Goal: Information Seeking & Learning: Learn about a topic

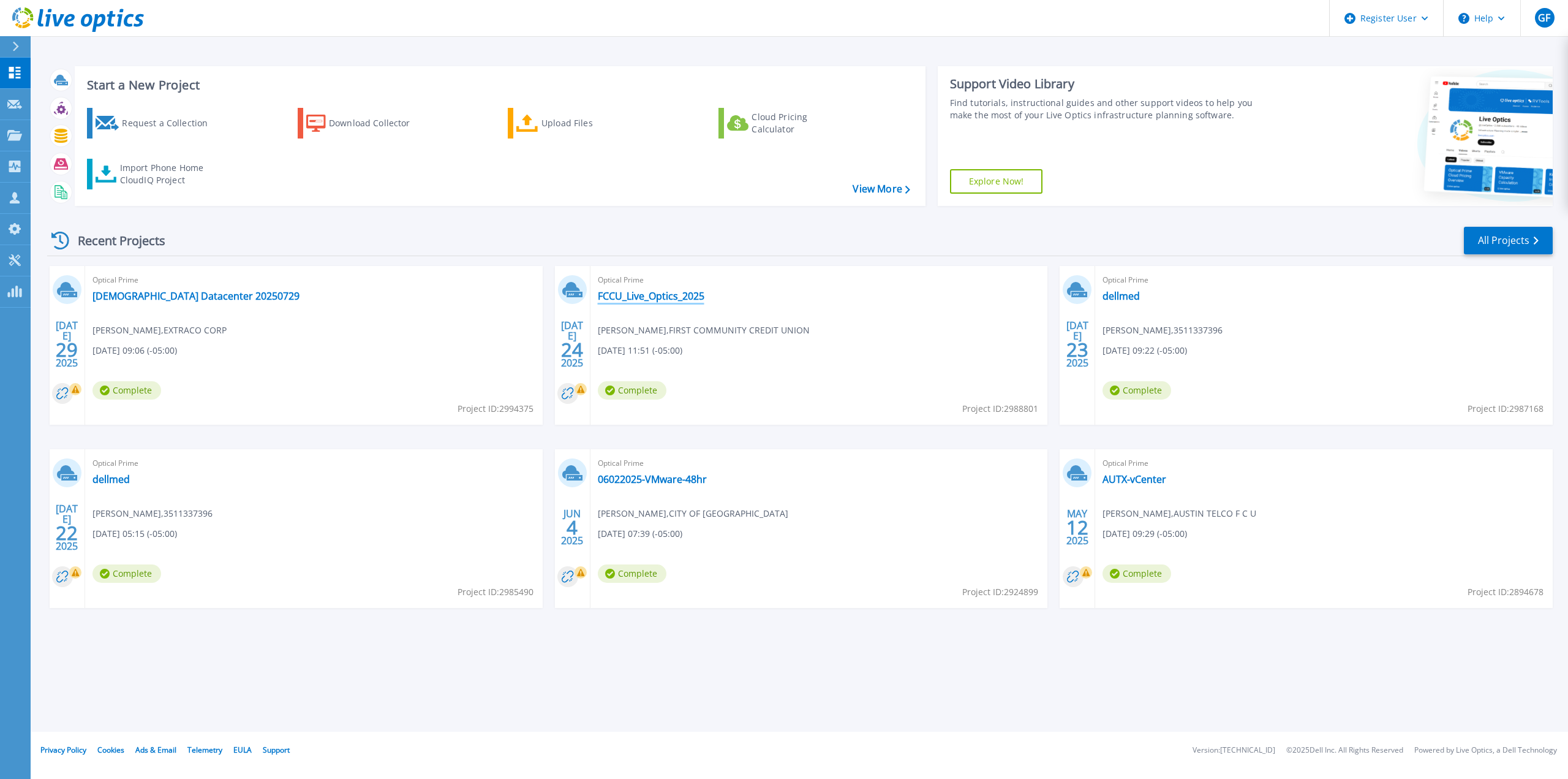
click at [658, 297] on link "FCCU_Live_Optics_2025" at bounding box center [651, 296] width 107 height 12
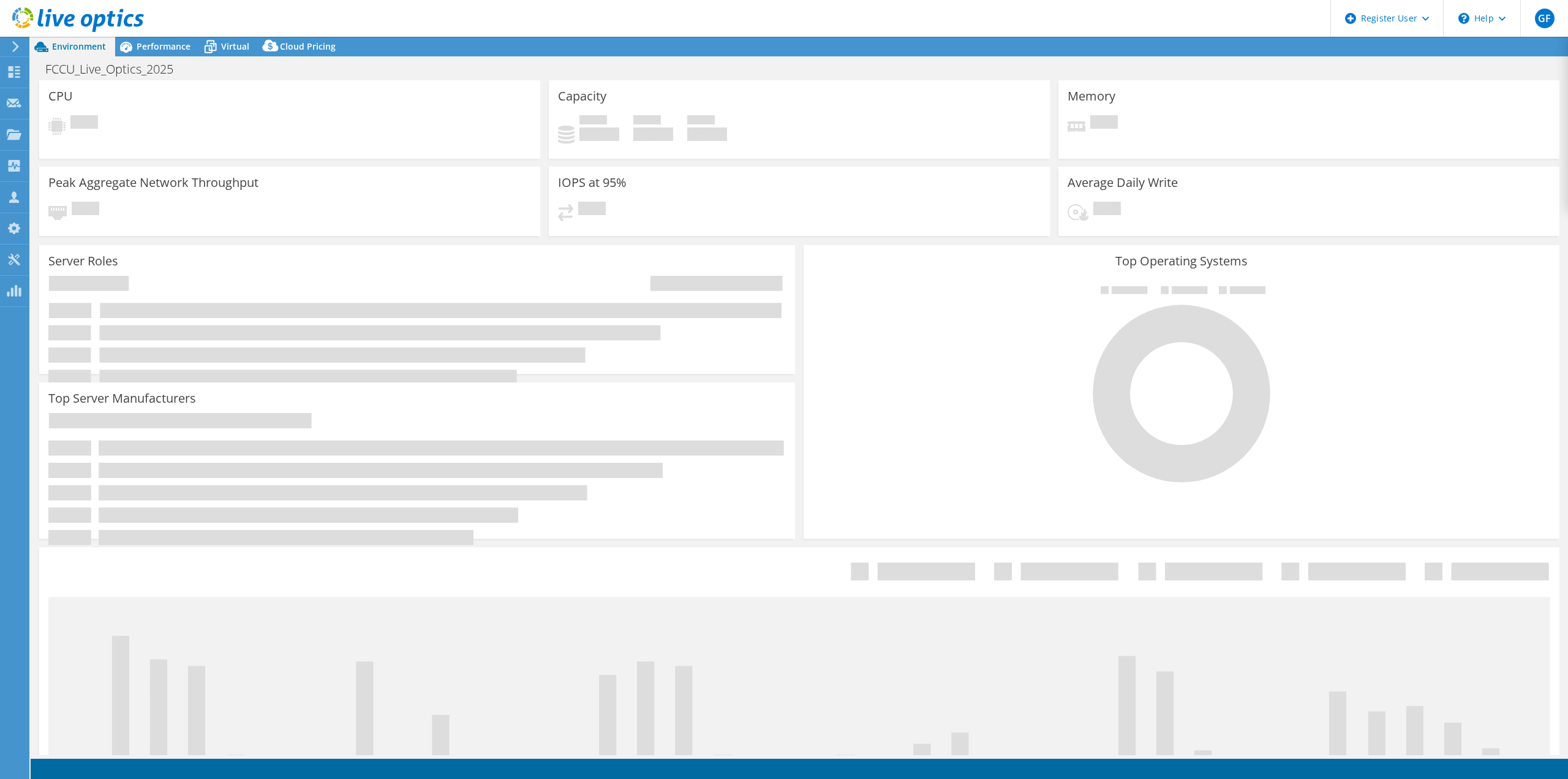
select select "USD"
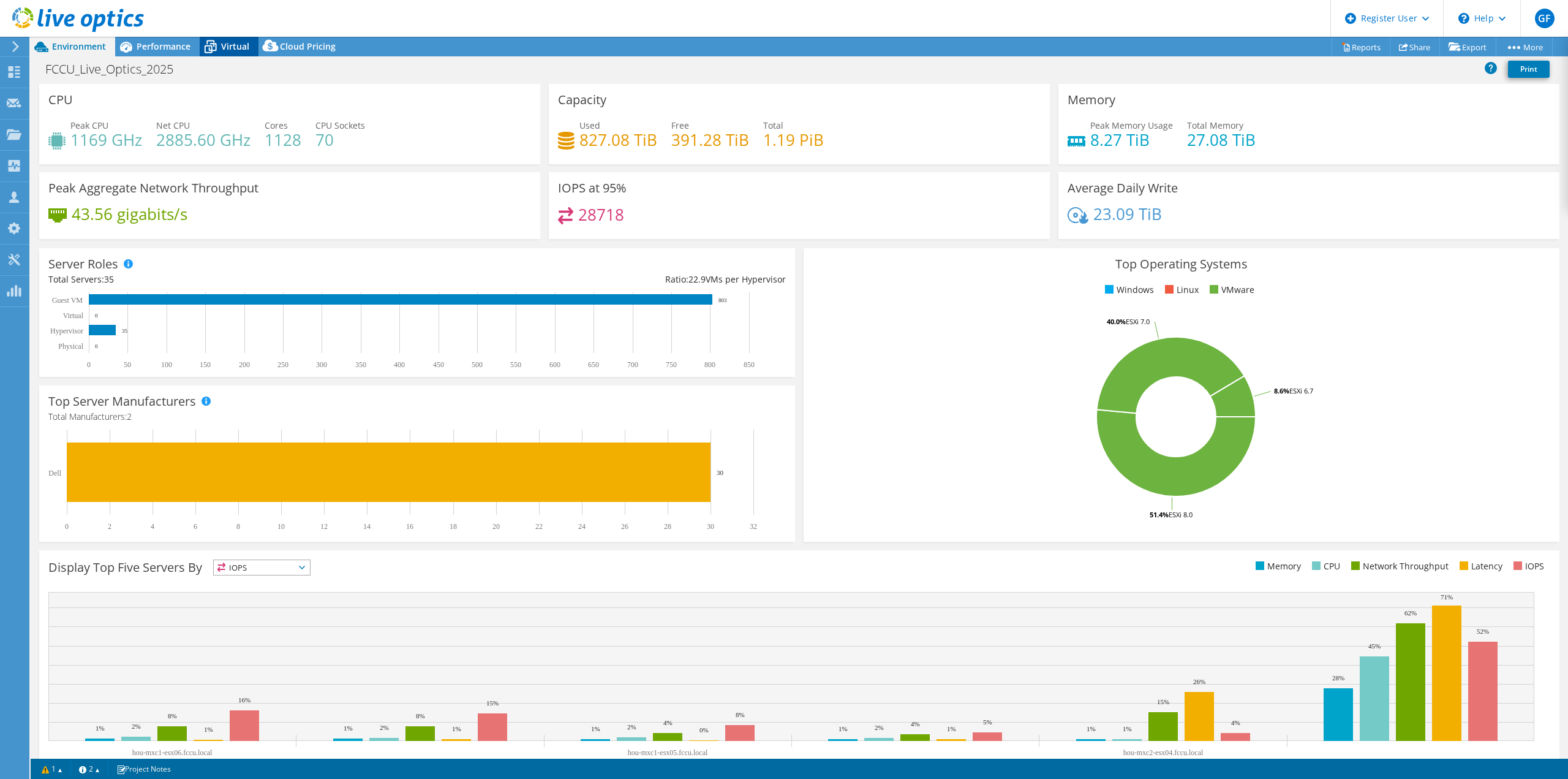
drag, startPoint x: 239, startPoint y: 45, endPoint x: 241, endPoint y: 53, distance: 8.2
click at [238, 46] on span "Virtual" at bounding box center [236, 46] width 28 height 12
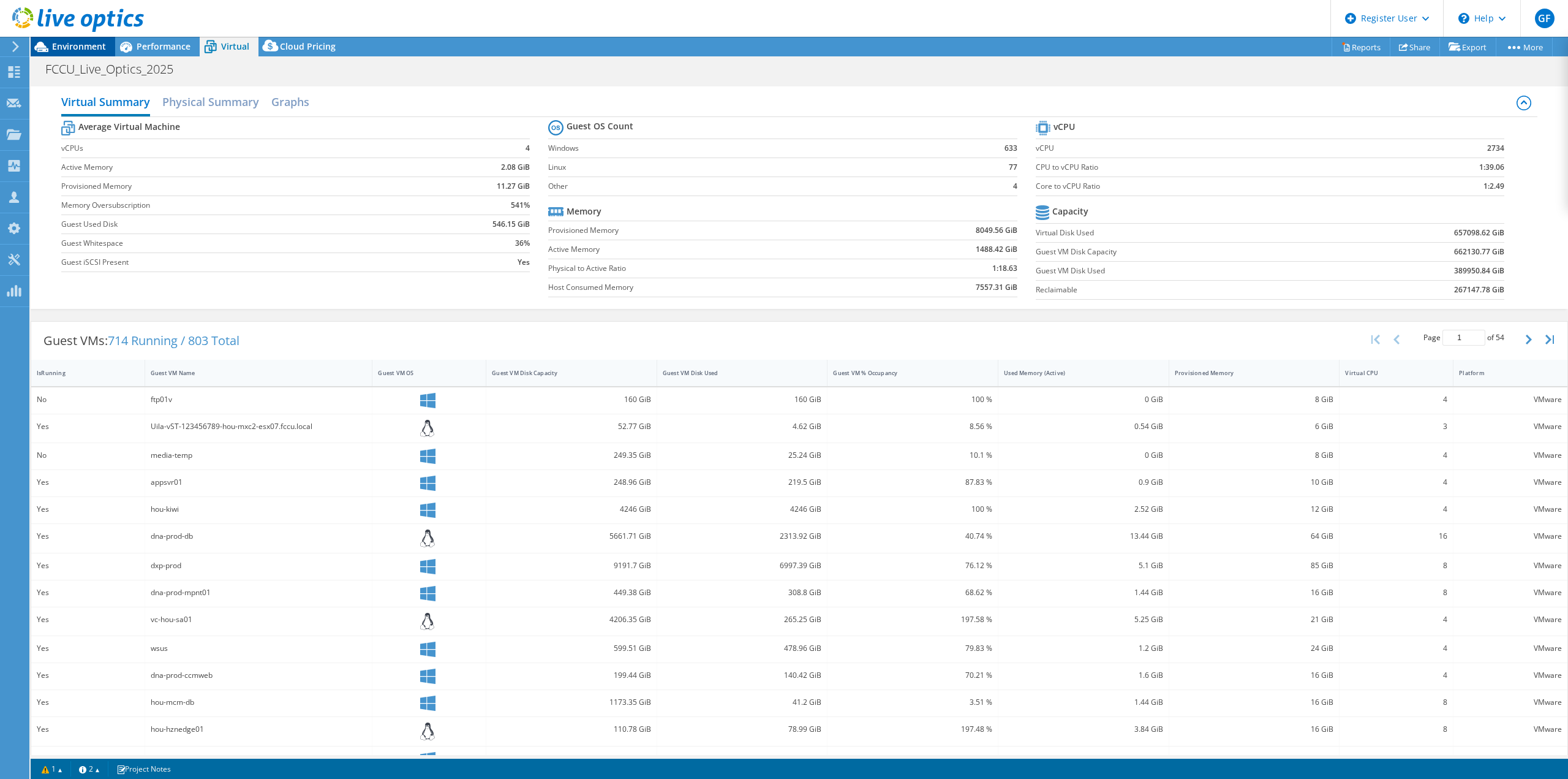
click at [77, 49] on span "Environment" at bounding box center [79, 46] width 54 height 12
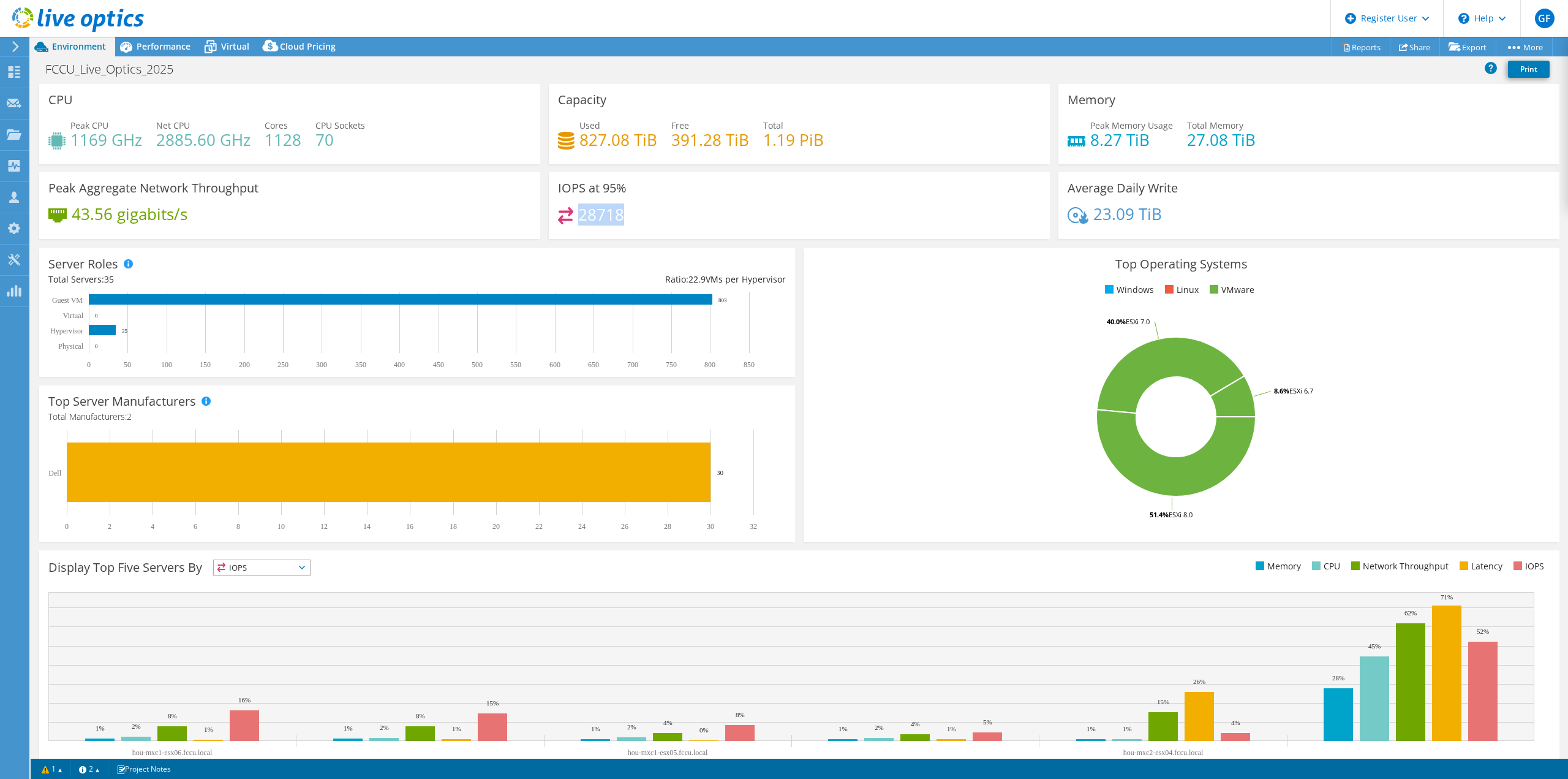
drag, startPoint x: 577, startPoint y: 209, endPoint x: 713, endPoint y: 215, distance: 136.1
click at [713, 215] on div "28718" at bounding box center [799, 220] width 483 height 26
click at [1105, 218] on h4 "23.09 TiB" at bounding box center [1127, 213] width 69 height 13
drag, startPoint x: 1094, startPoint y: 215, endPoint x: 1203, endPoint y: 216, distance: 109.0
click at [1203, 216] on div "23.09 TiB" at bounding box center [1309, 219] width 483 height 26
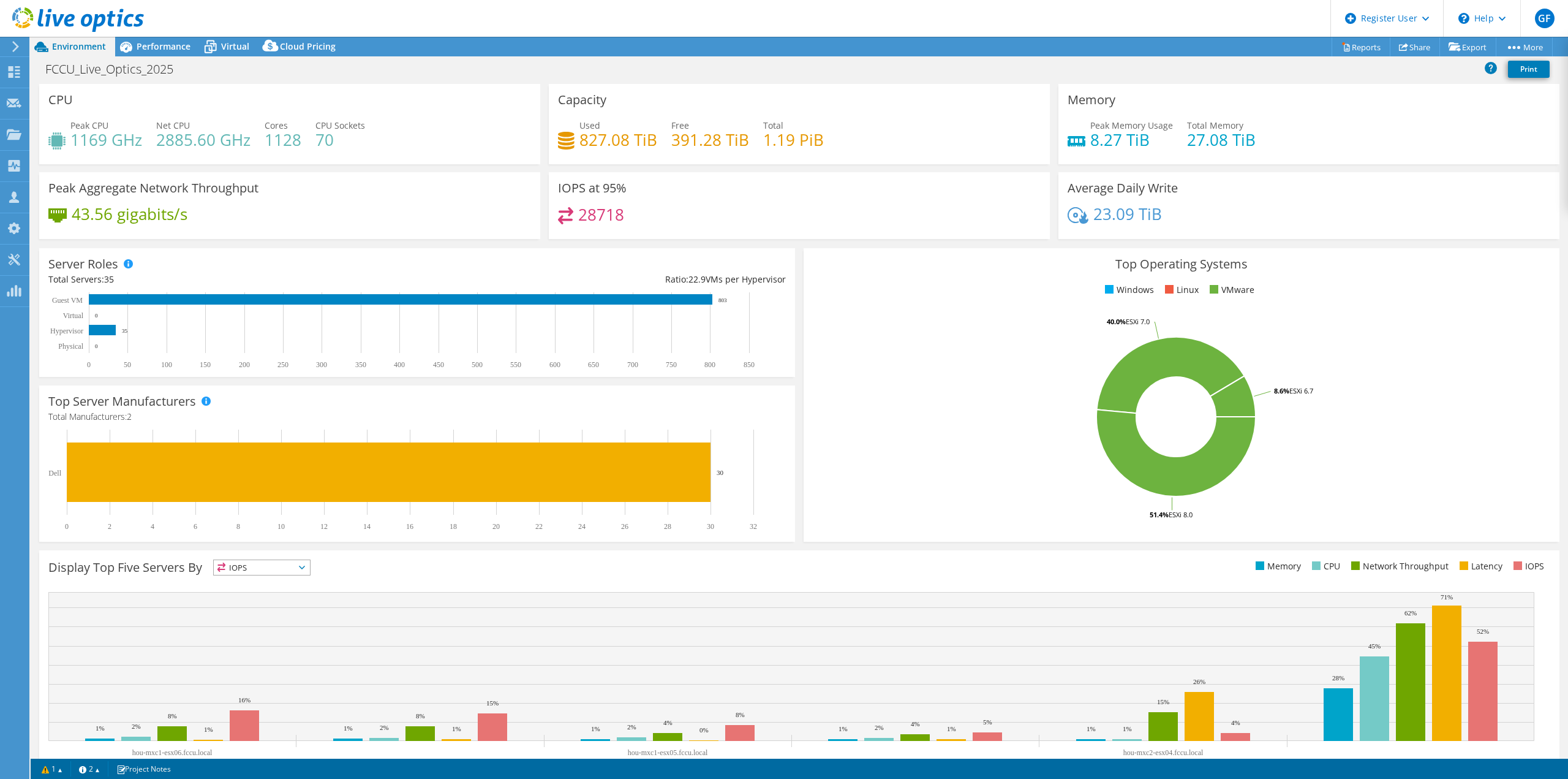
click at [1203, 216] on div "23.09 TiB" at bounding box center [1309, 219] width 483 height 26
click at [233, 54] on div "Virtual" at bounding box center [229, 46] width 59 height 20
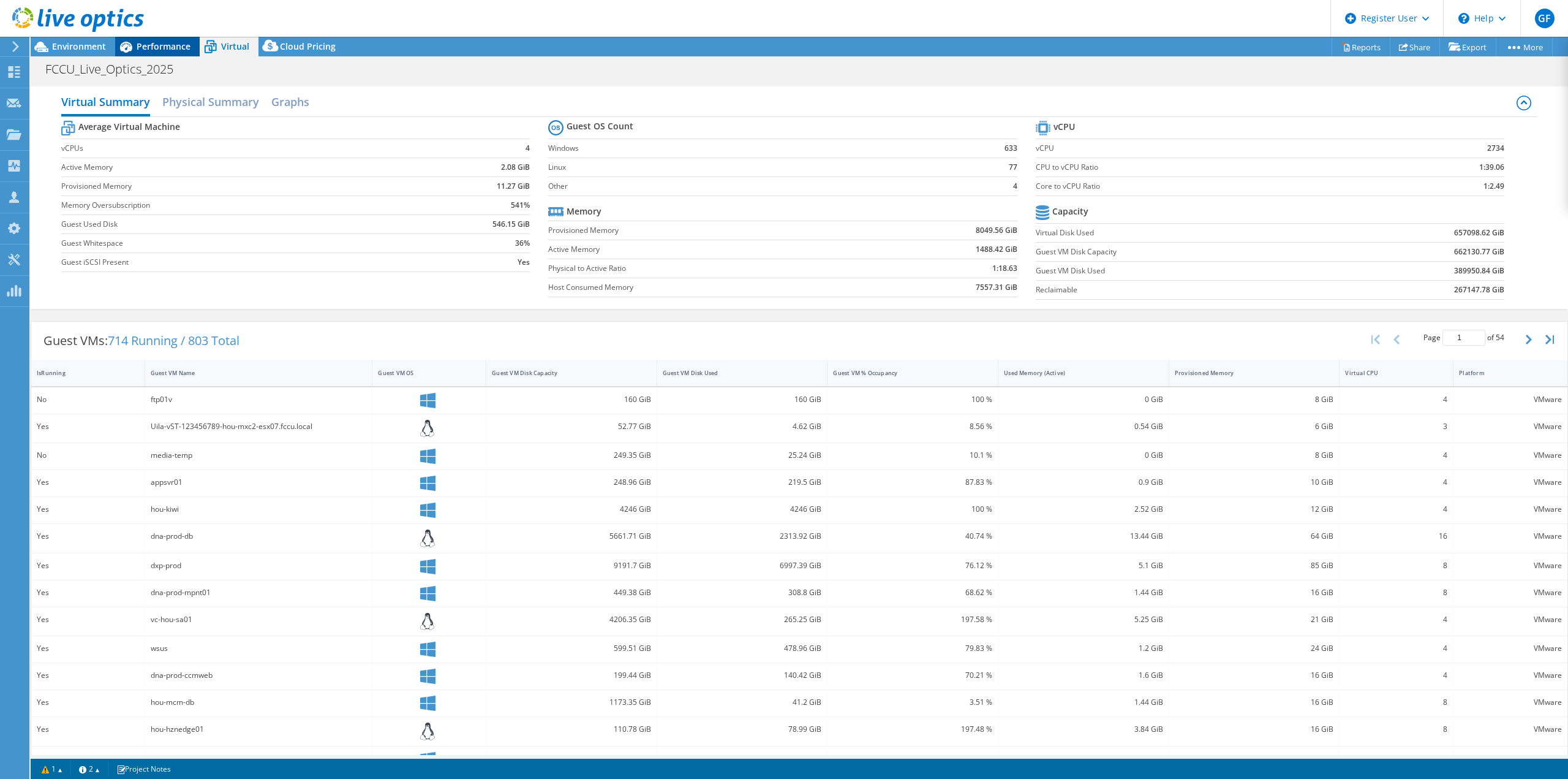
click at [181, 45] on span "Performance" at bounding box center [163, 46] width 54 height 12
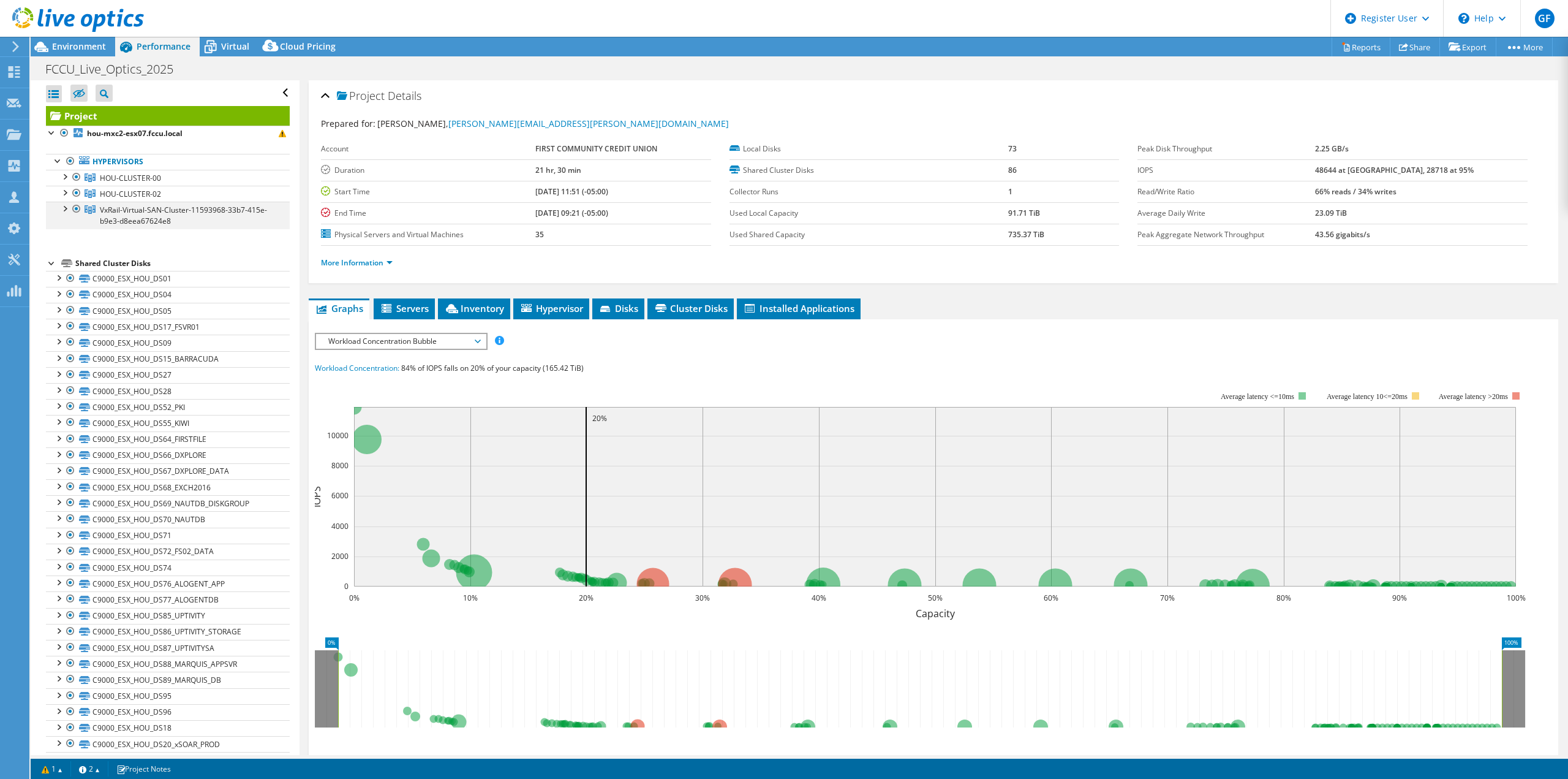
click at [62, 207] on div at bounding box center [64, 208] width 12 height 12
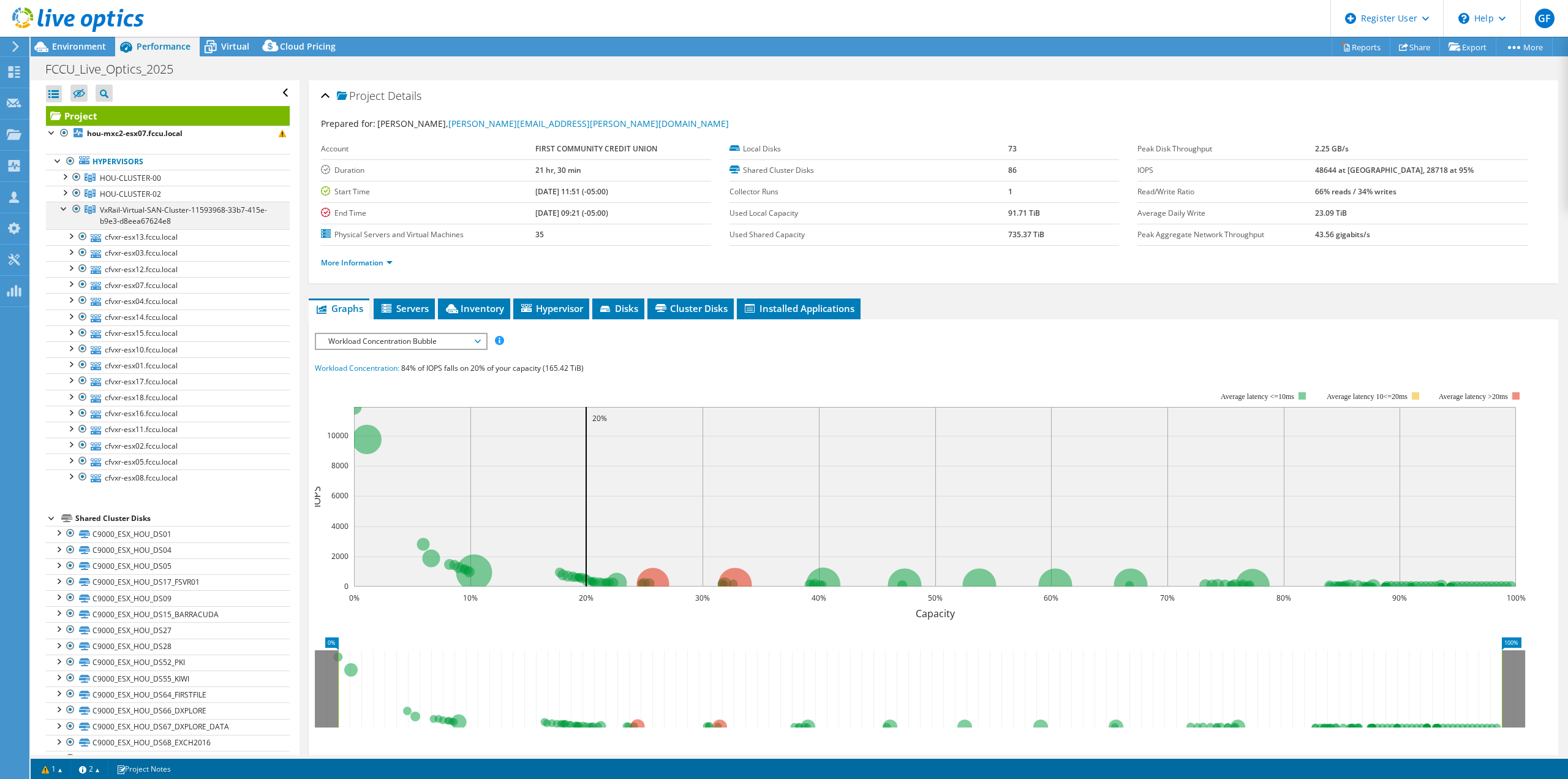
click at [62, 207] on div at bounding box center [64, 208] width 12 height 12
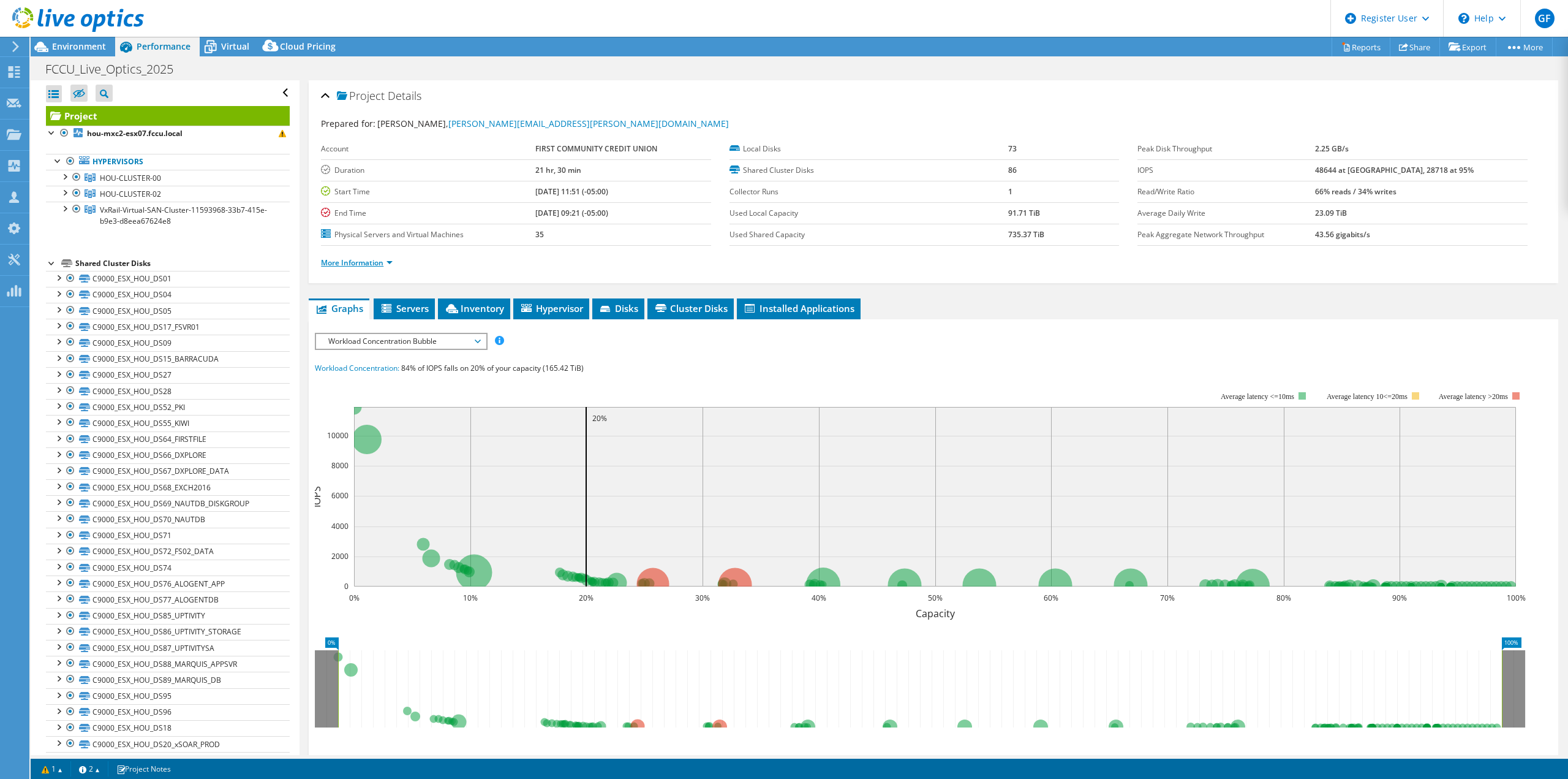
click at [384, 256] on ul "More Information" at bounding box center [933, 261] width 1225 height 17
click at [387, 258] on link "More Information" at bounding box center [356, 262] width 72 height 11
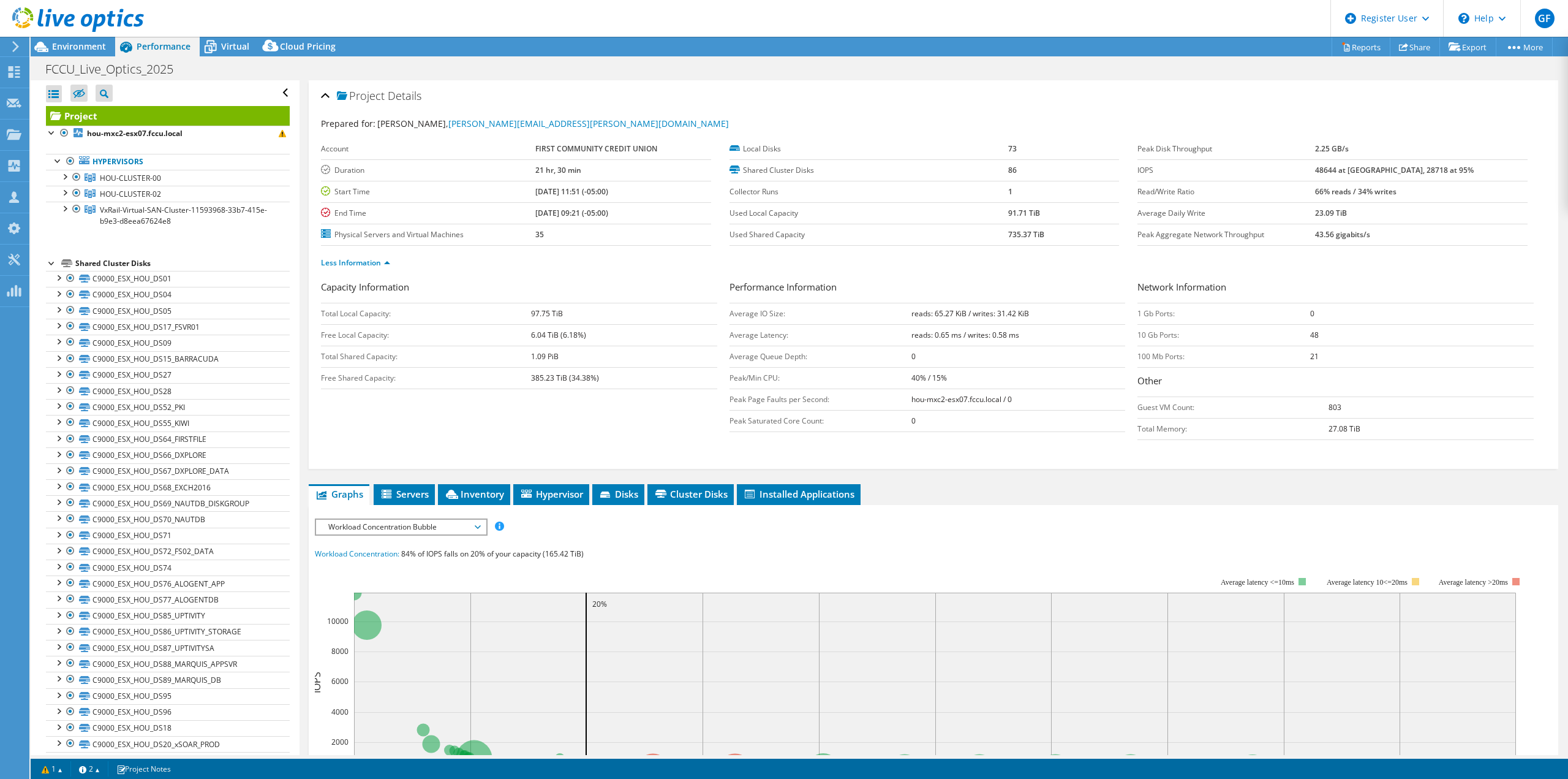
click at [720, 260] on ul "Less Information" at bounding box center [933, 261] width 1225 height 17
click at [560, 380] on b "385.23 TiB (34.38%)" at bounding box center [565, 378] width 68 height 11
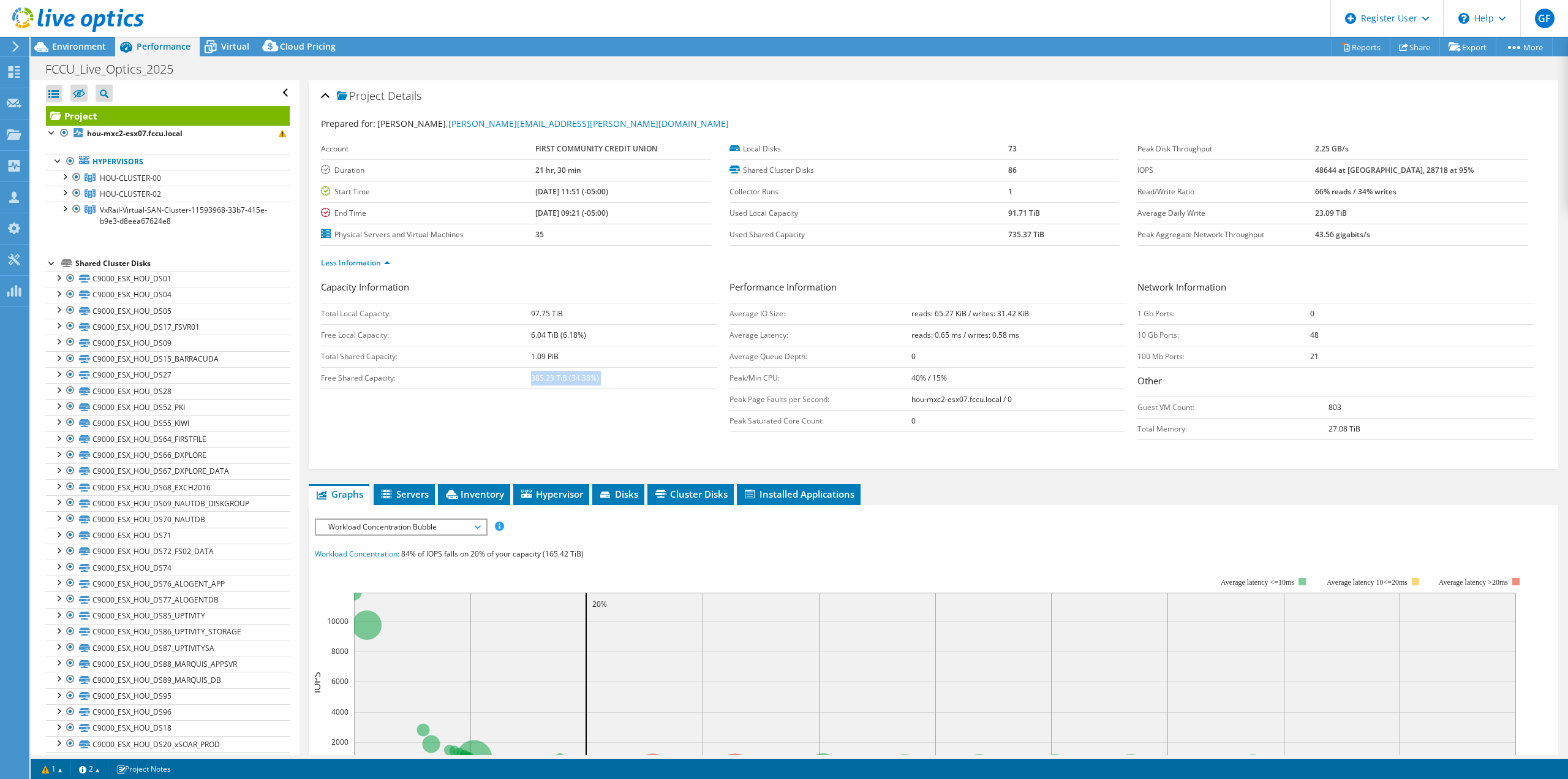
click at [612, 385] on td "385.23 TiB (34.38%)" at bounding box center [623, 378] width 186 height 22
click at [546, 375] on b "385.23 TiB (34.38%)" at bounding box center [565, 378] width 68 height 11
click at [489, 237] on label "Physical Servers and Virtual Machines" at bounding box center [427, 234] width 214 height 12
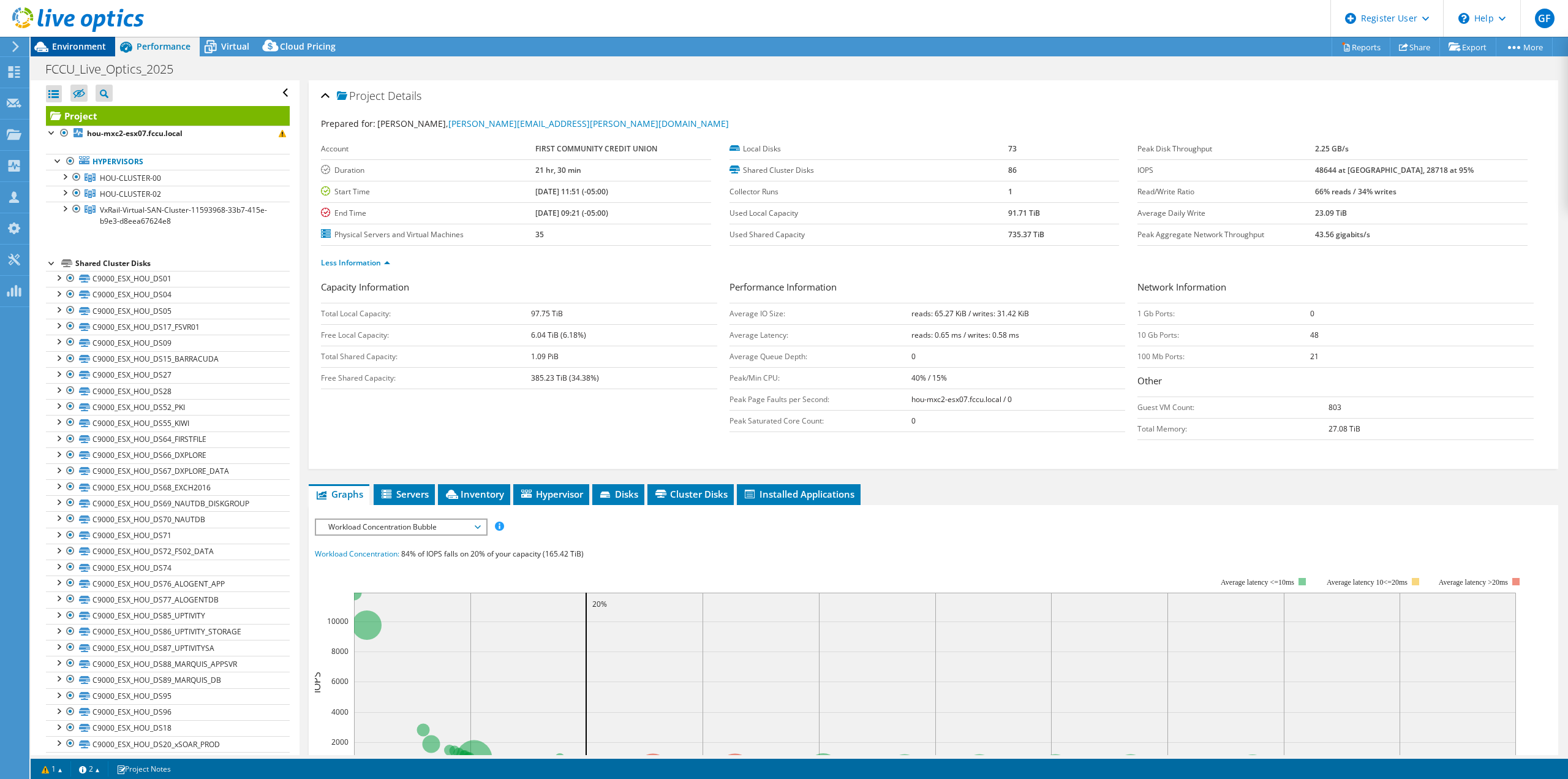
click at [84, 50] on span "Environment" at bounding box center [79, 46] width 54 height 12
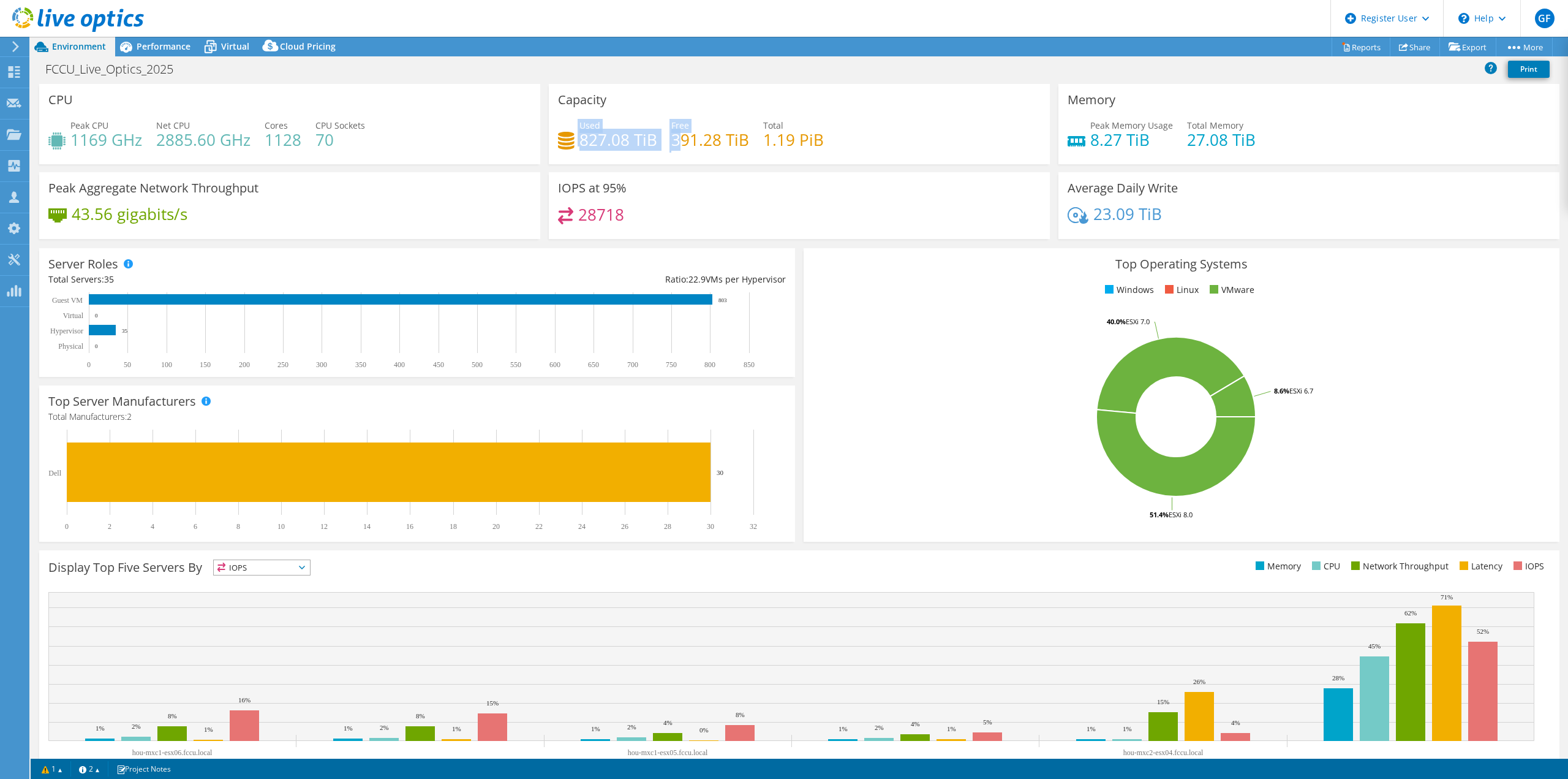
drag, startPoint x: 575, startPoint y: 142, endPoint x: 674, endPoint y: 143, distance: 99.0
click at [674, 143] on div "Used 827.08 TiB Free 391.28 TiB Total 1.19 PiB" at bounding box center [799, 139] width 483 height 40
click at [655, 202] on div "IOPS at 95% 28718" at bounding box center [799, 205] width 501 height 67
drag, startPoint x: 577, startPoint y: 145, endPoint x: 655, endPoint y: 150, distance: 78.2
click at [655, 150] on div "Used 827.08 TiB Free 391.28 TiB Total 1.19 PiB" at bounding box center [799, 139] width 483 height 40
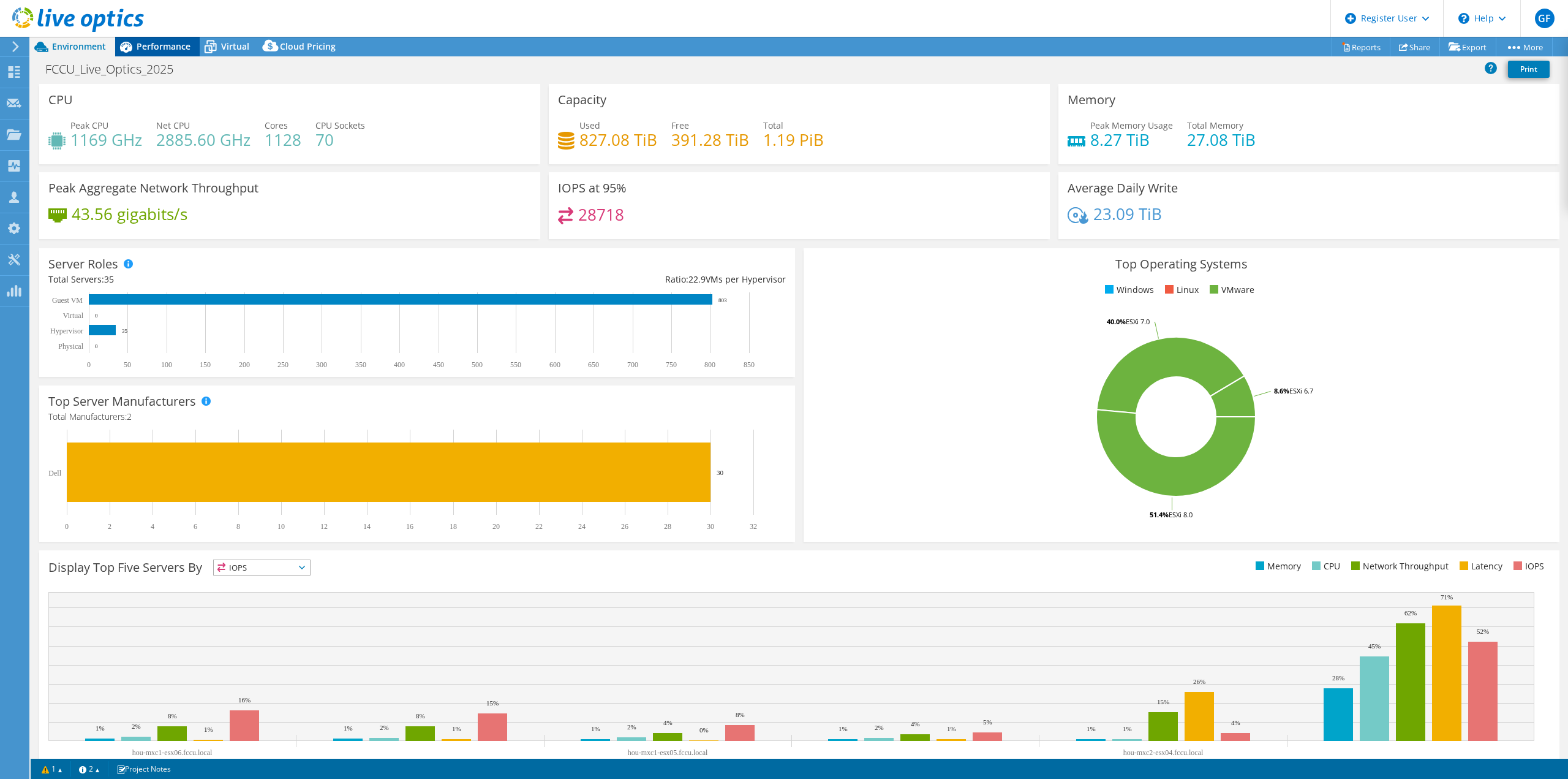
click at [185, 39] on div "Performance" at bounding box center [157, 46] width 84 height 20
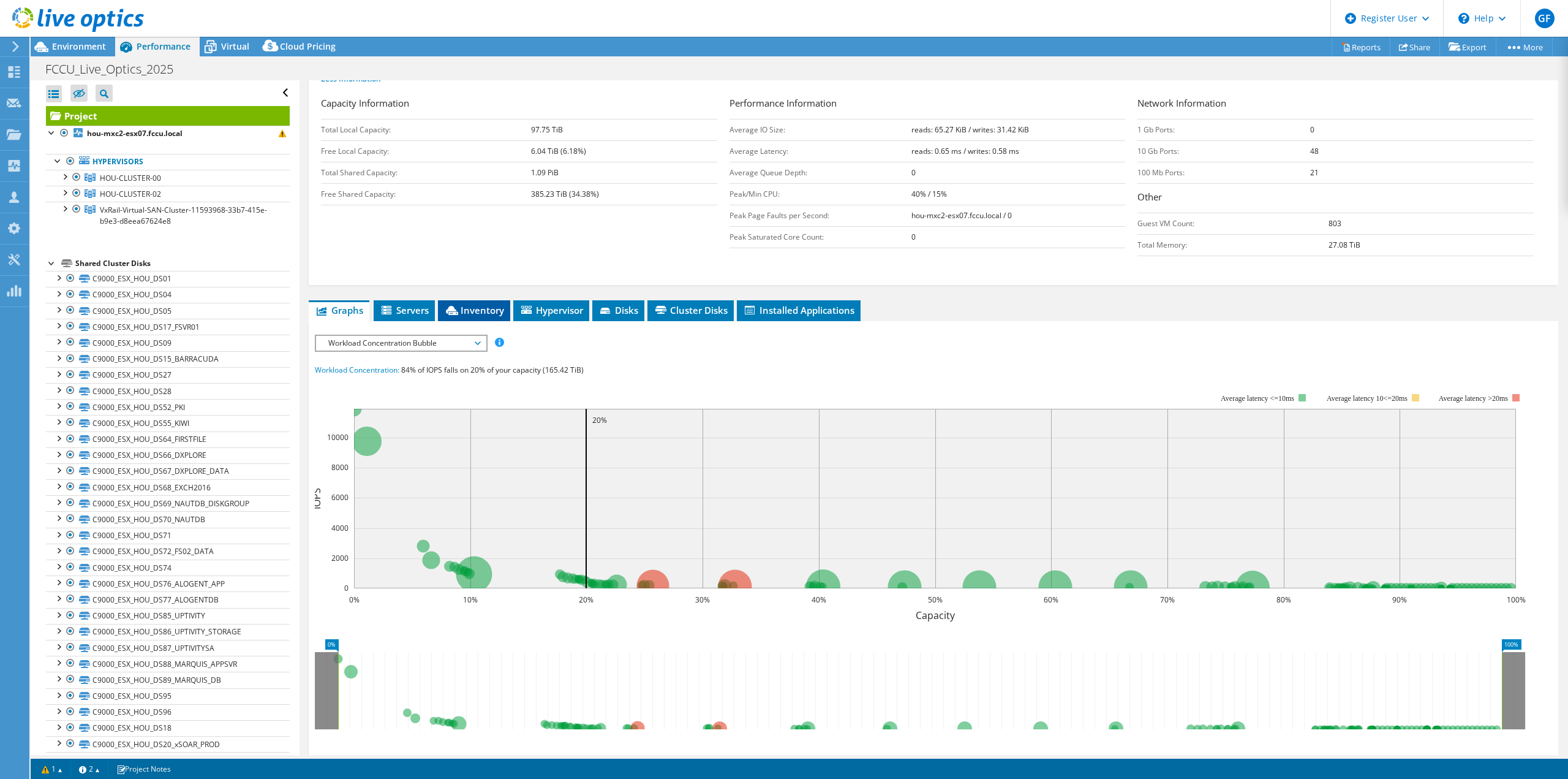
click at [479, 318] on li "Inventory" at bounding box center [474, 310] width 72 height 21
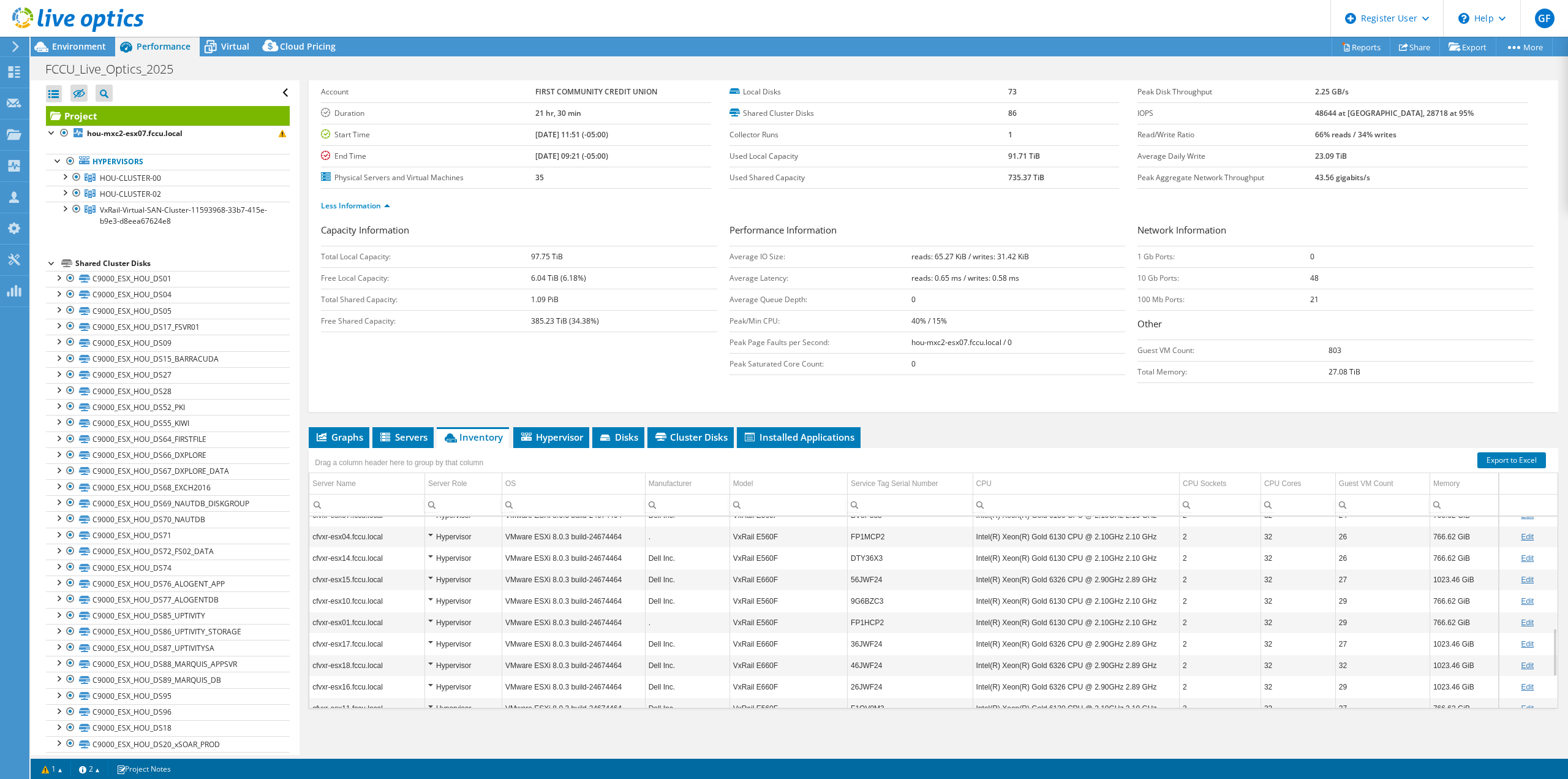
scroll to position [565, 0]
click at [75, 51] on span "Environment" at bounding box center [79, 46] width 54 height 12
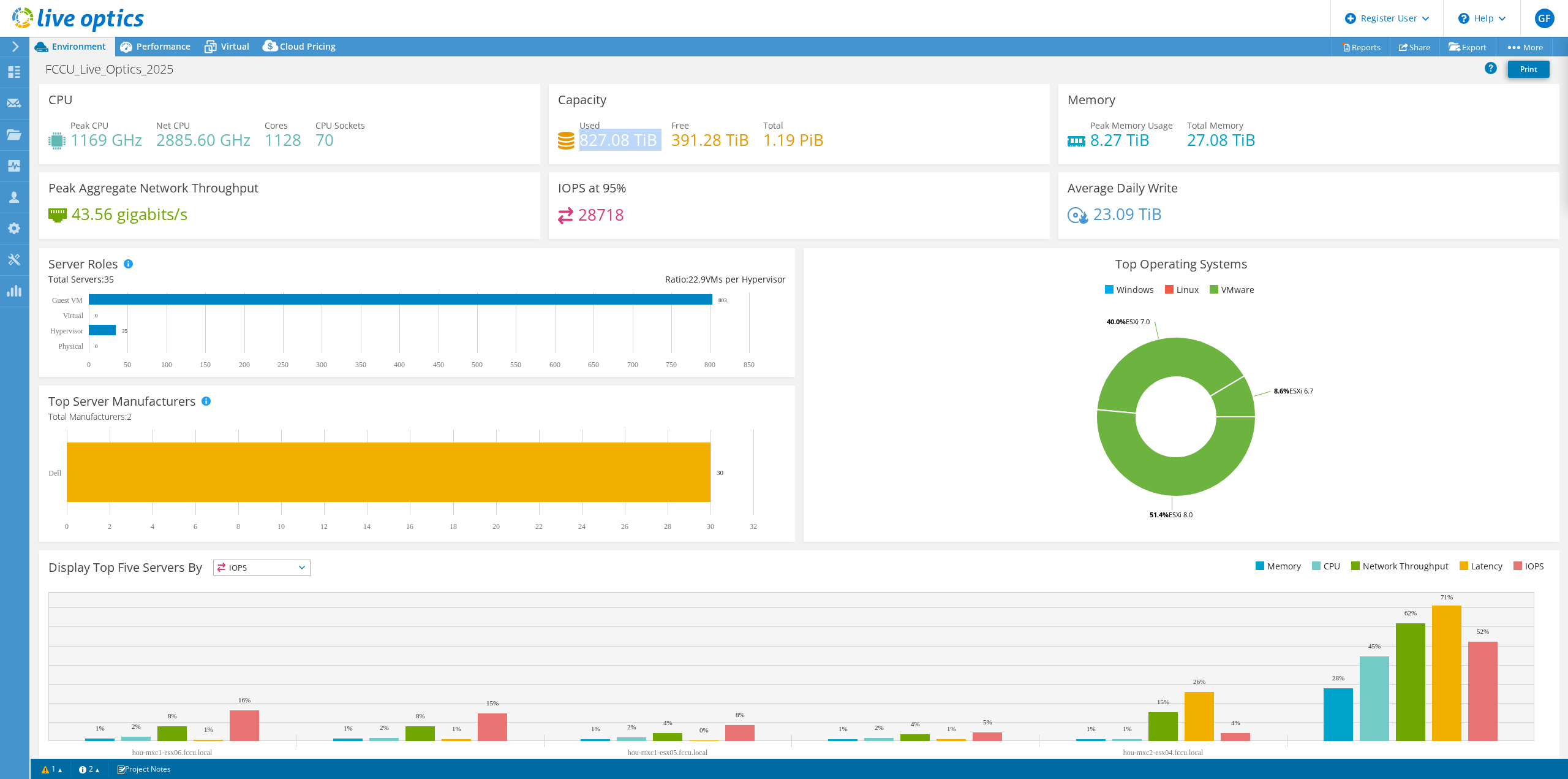
drag, startPoint x: 576, startPoint y: 143, endPoint x: 664, endPoint y: 146, distance: 88.1
click at [664, 146] on div "Used 827.08 TiB Free 391.28 TiB Total 1.19 PiB" at bounding box center [799, 139] width 483 height 40
click at [622, 217] on div "28718" at bounding box center [799, 220] width 483 height 26
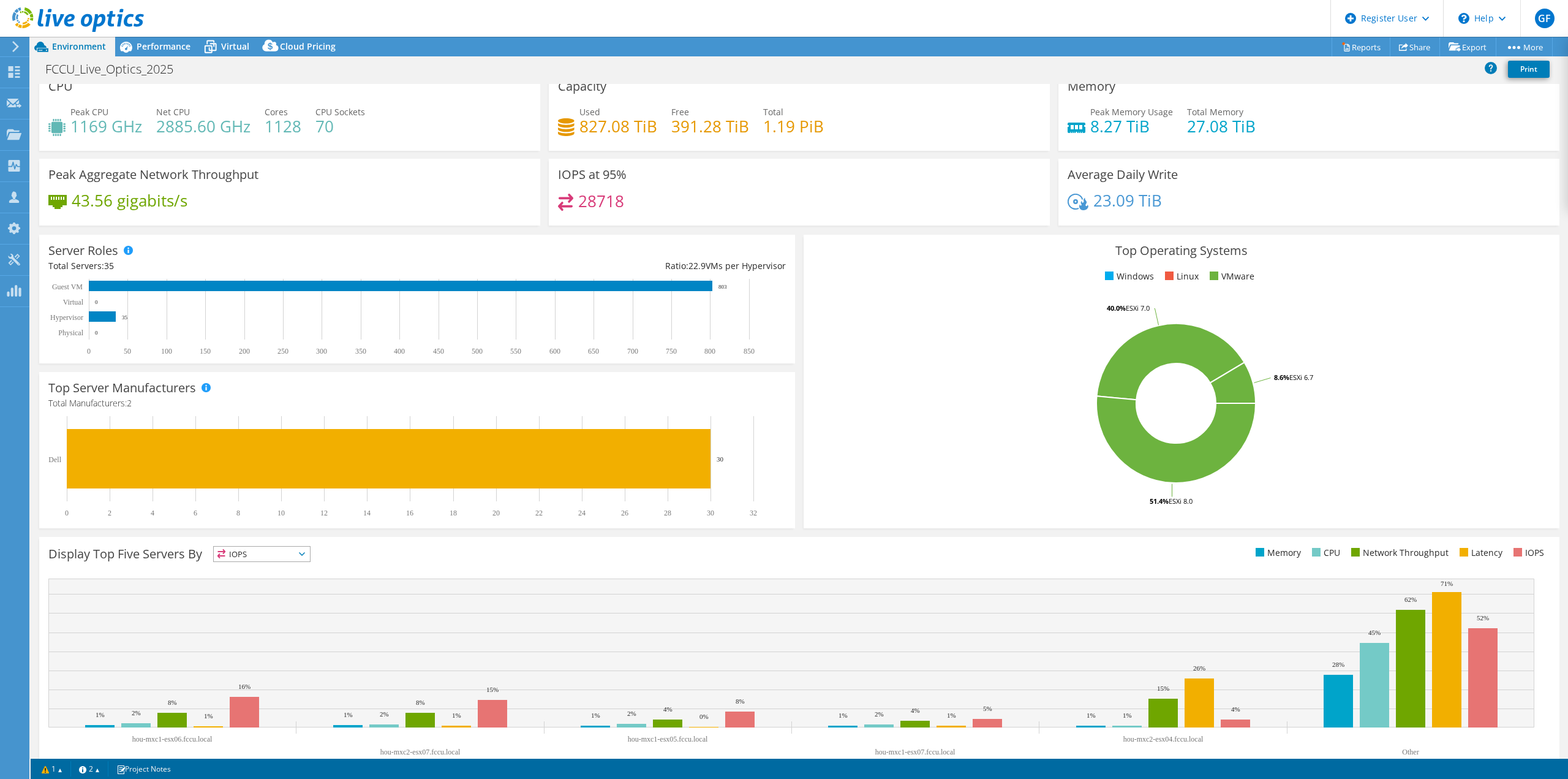
scroll to position [0, 0]
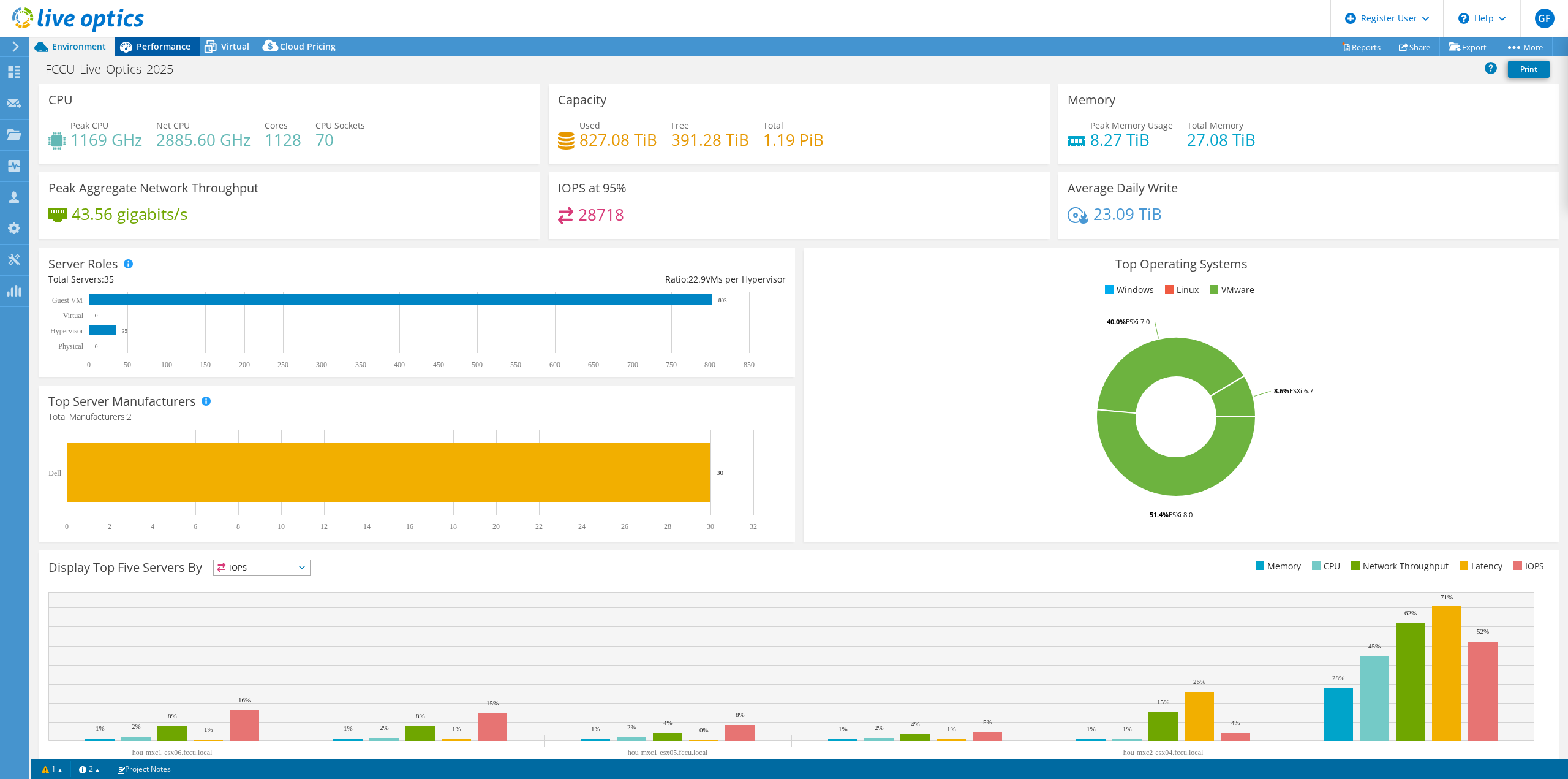
click at [149, 50] on span "Performance" at bounding box center [163, 46] width 54 height 12
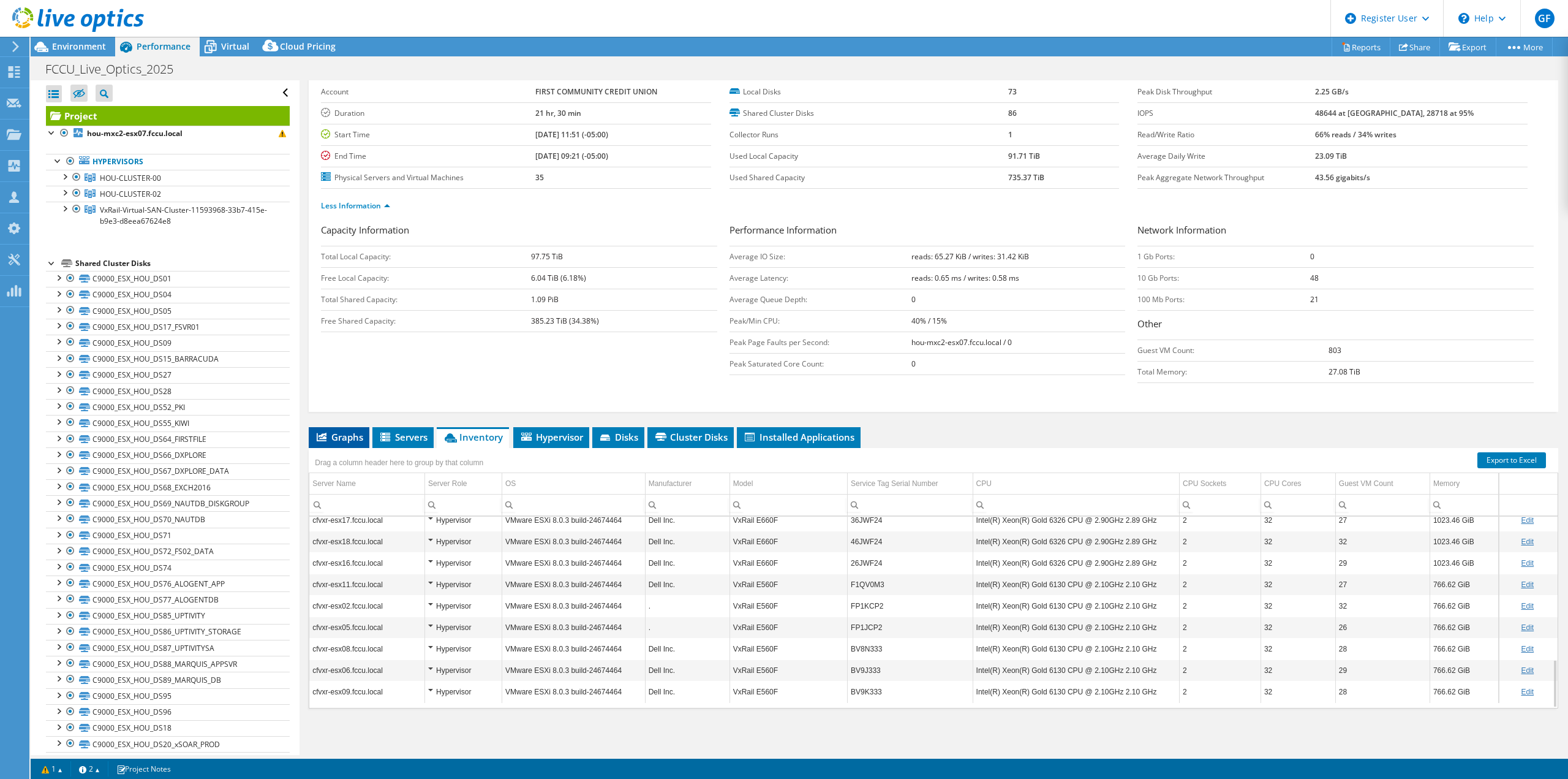
click at [336, 443] on li "Graphs" at bounding box center [338, 437] width 60 height 21
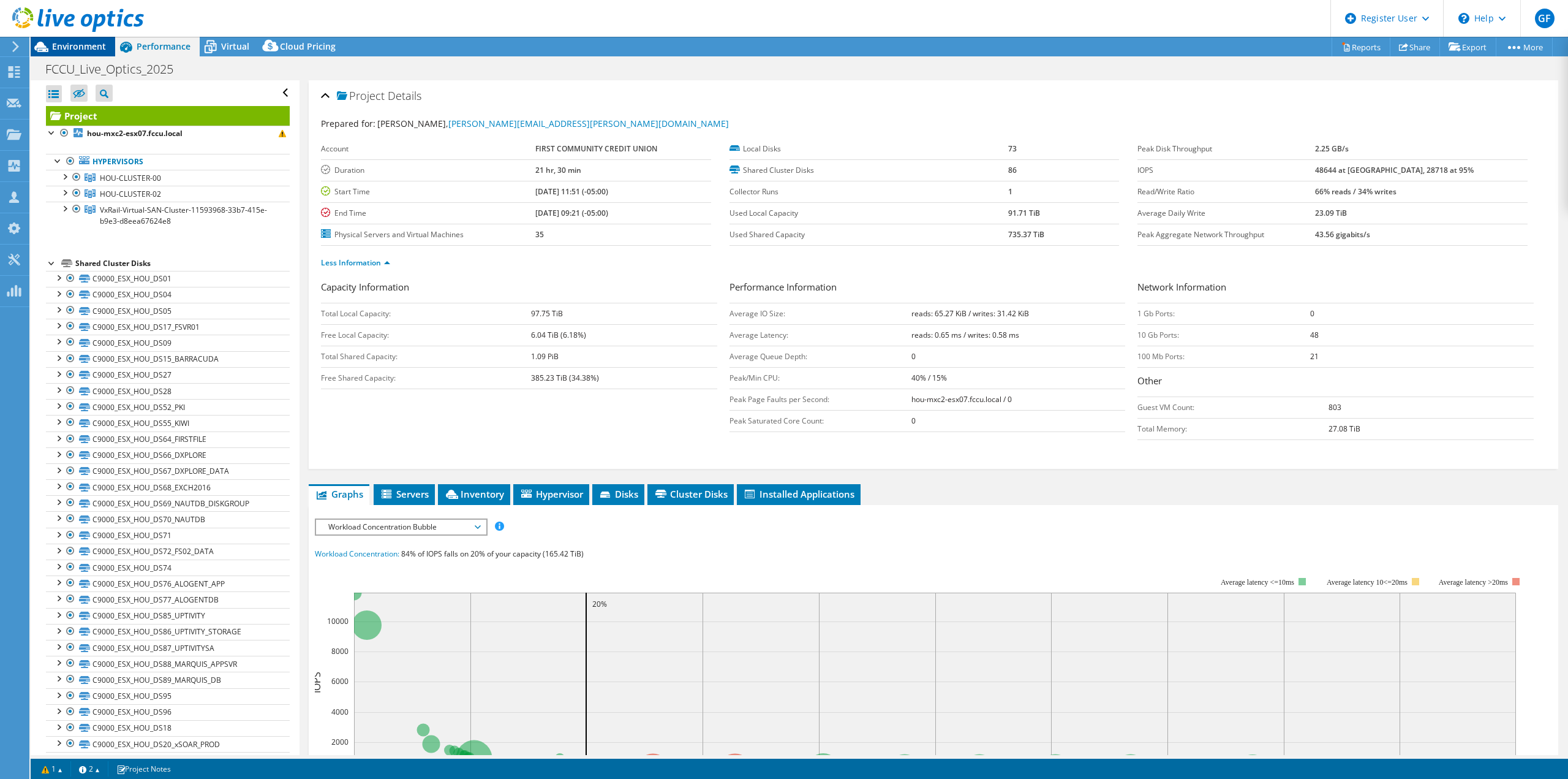
click at [96, 47] on span "Environment" at bounding box center [79, 46] width 54 height 12
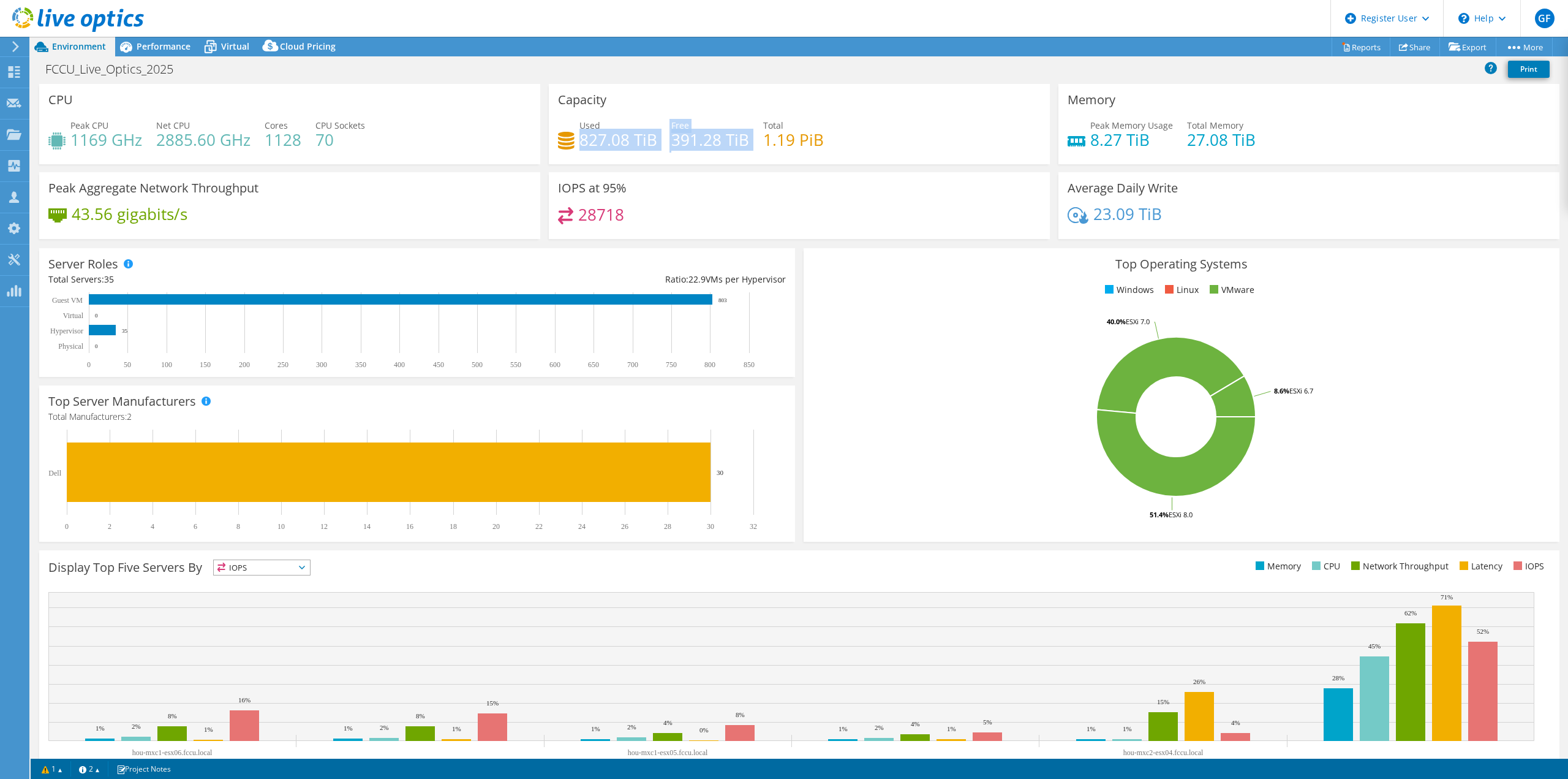
drag, startPoint x: 579, startPoint y: 137, endPoint x: 748, endPoint y: 160, distance: 170.6
click at [748, 160] on div "Capacity Used 827.08 TiB Free 391.28 TiB Total 1.19 PiB" at bounding box center [799, 124] width 501 height 80
click at [655, 151] on div "Used 827.08 TiB Free 391.28 TiB Total 1.19 PiB" at bounding box center [799, 139] width 483 height 40
click at [230, 33] on header "GF Dell User [PERSON_NAME] [PERSON_NAME][EMAIL_ADDRESS][DOMAIN_NAME] Dell My Pr…" at bounding box center [784, 18] width 1568 height 36
click at [243, 45] on span "Virtual" at bounding box center [236, 46] width 28 height 12
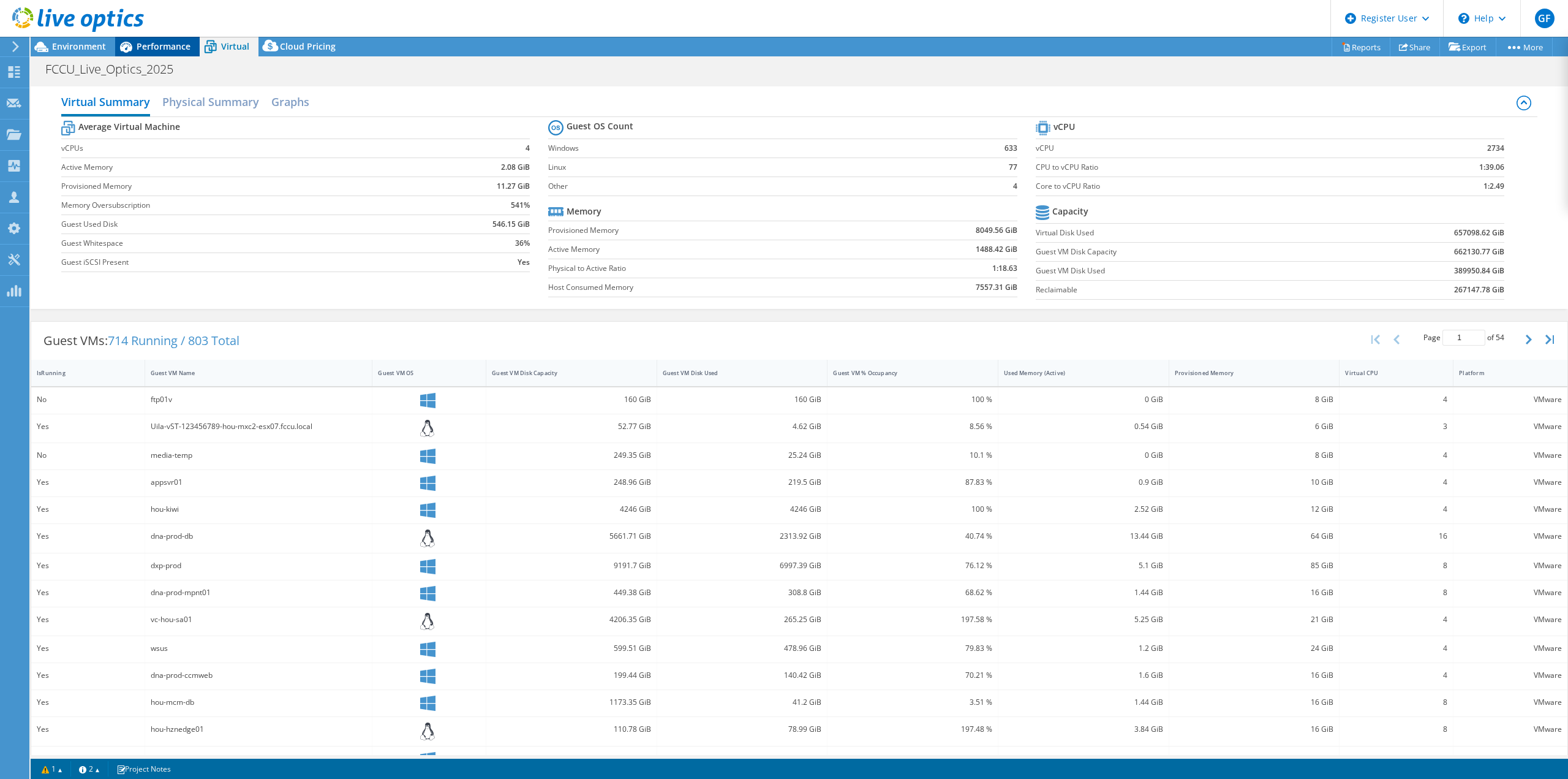
click at [146, 53] on div "Performance" at bounding box center [157, 46] width 84 height 20
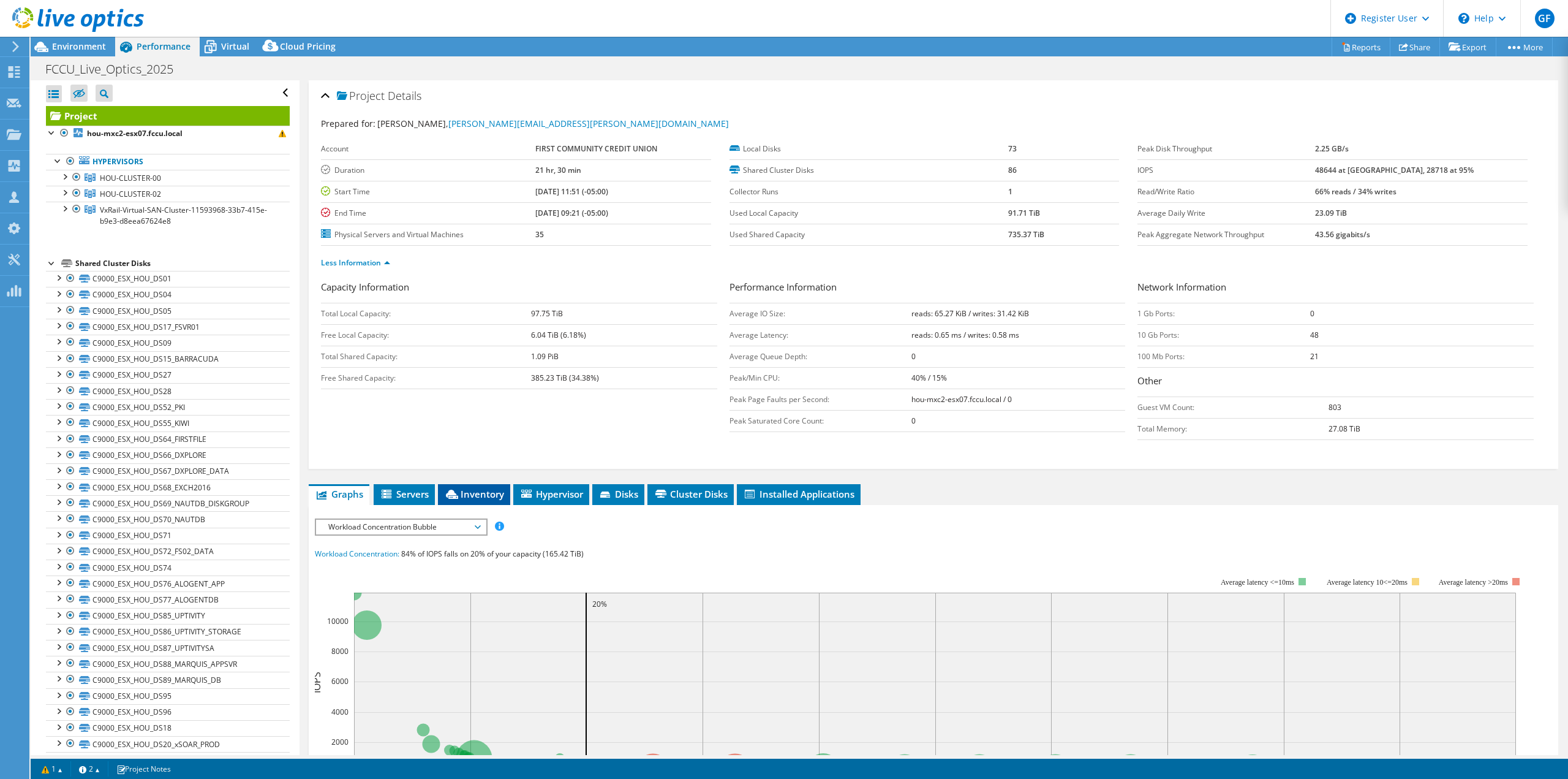
click at [481, 493] on span "Inventory" at bounding box center [474, 494] width 60 height 12
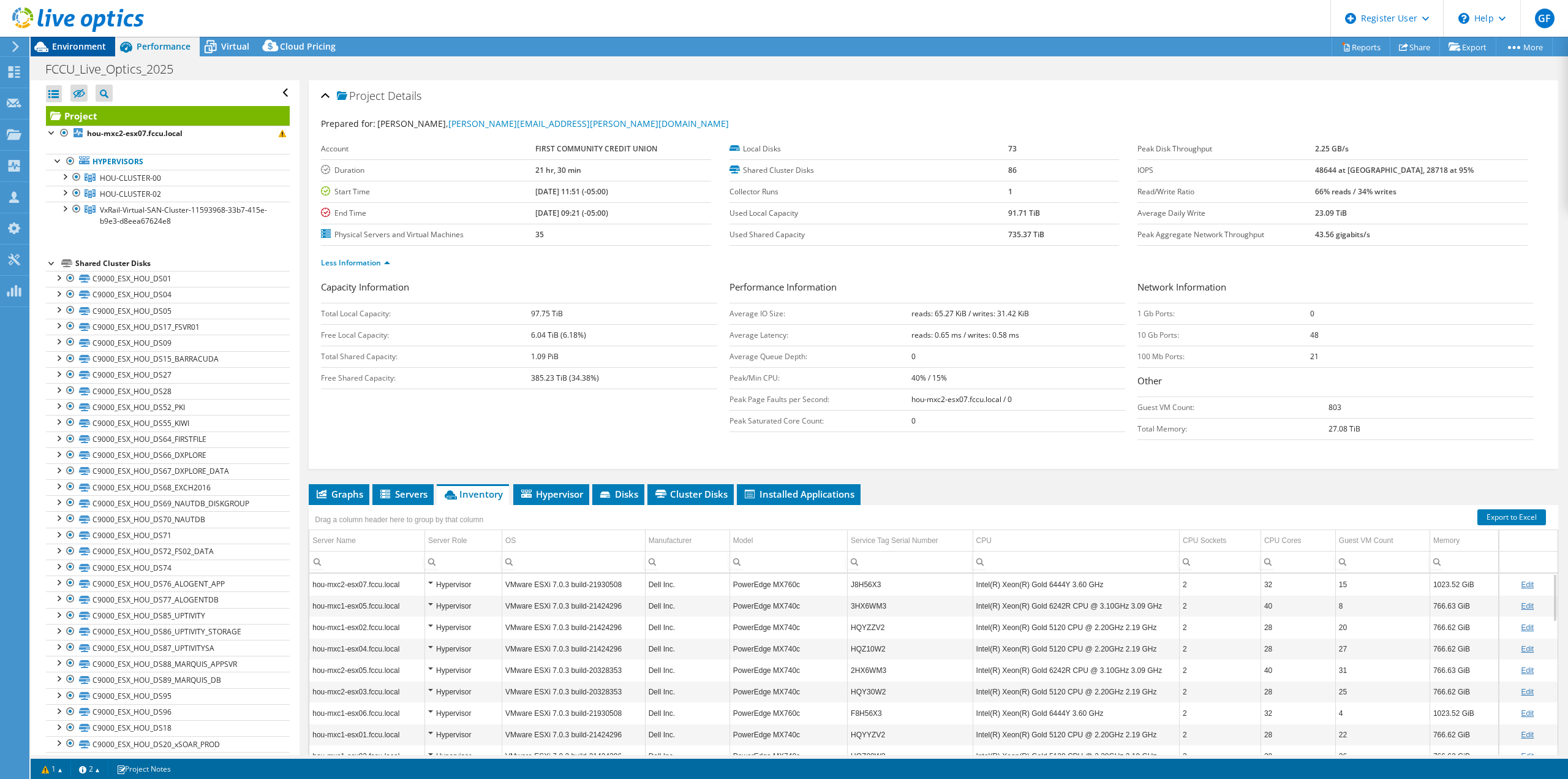
click at [68, 51] on span "Environment" at bounding box center [79, 46] width 54 height 12
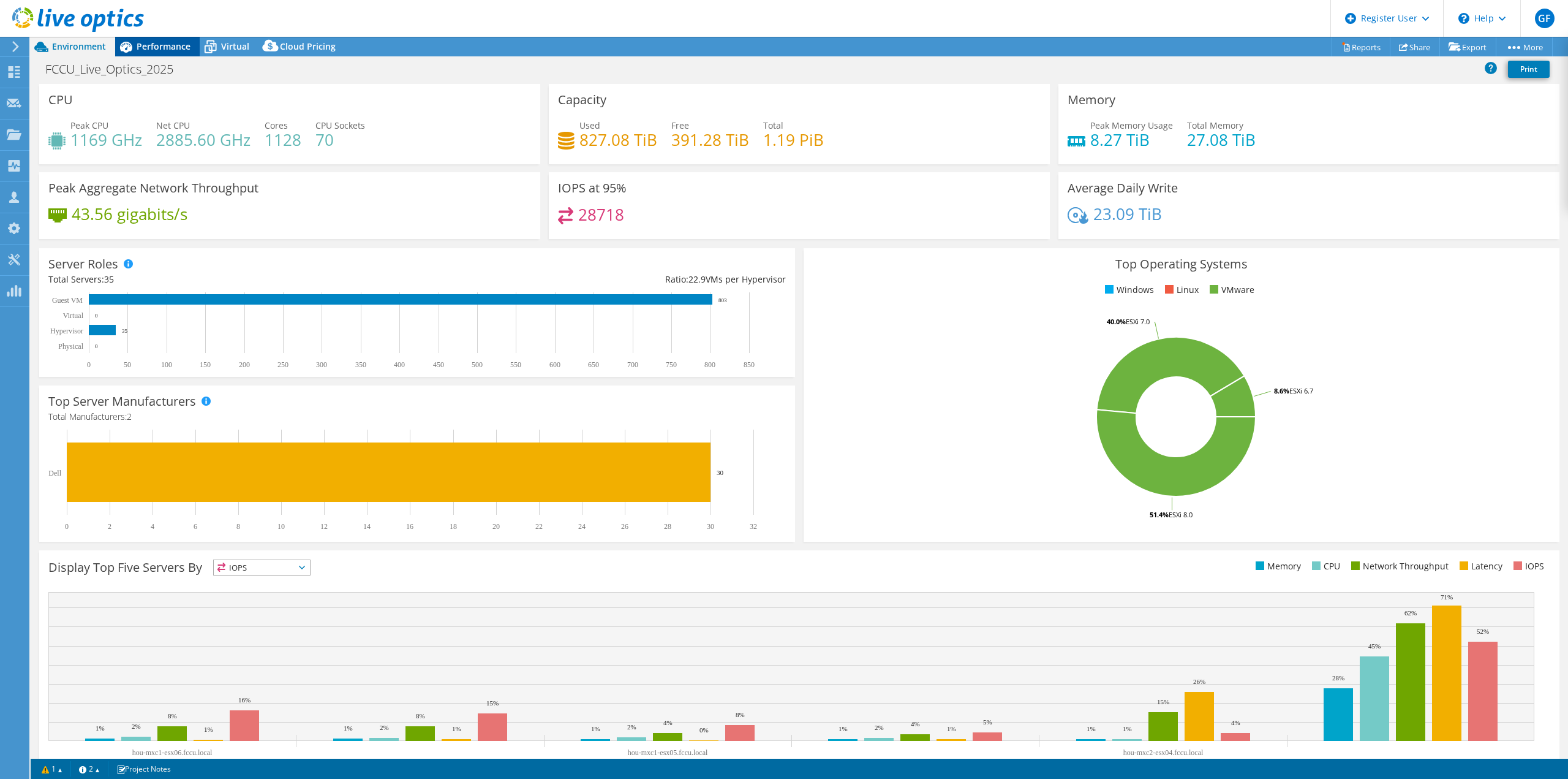
click at [143, 52] on div "Performance" at bounding box center [157, 46] width 84 height 20
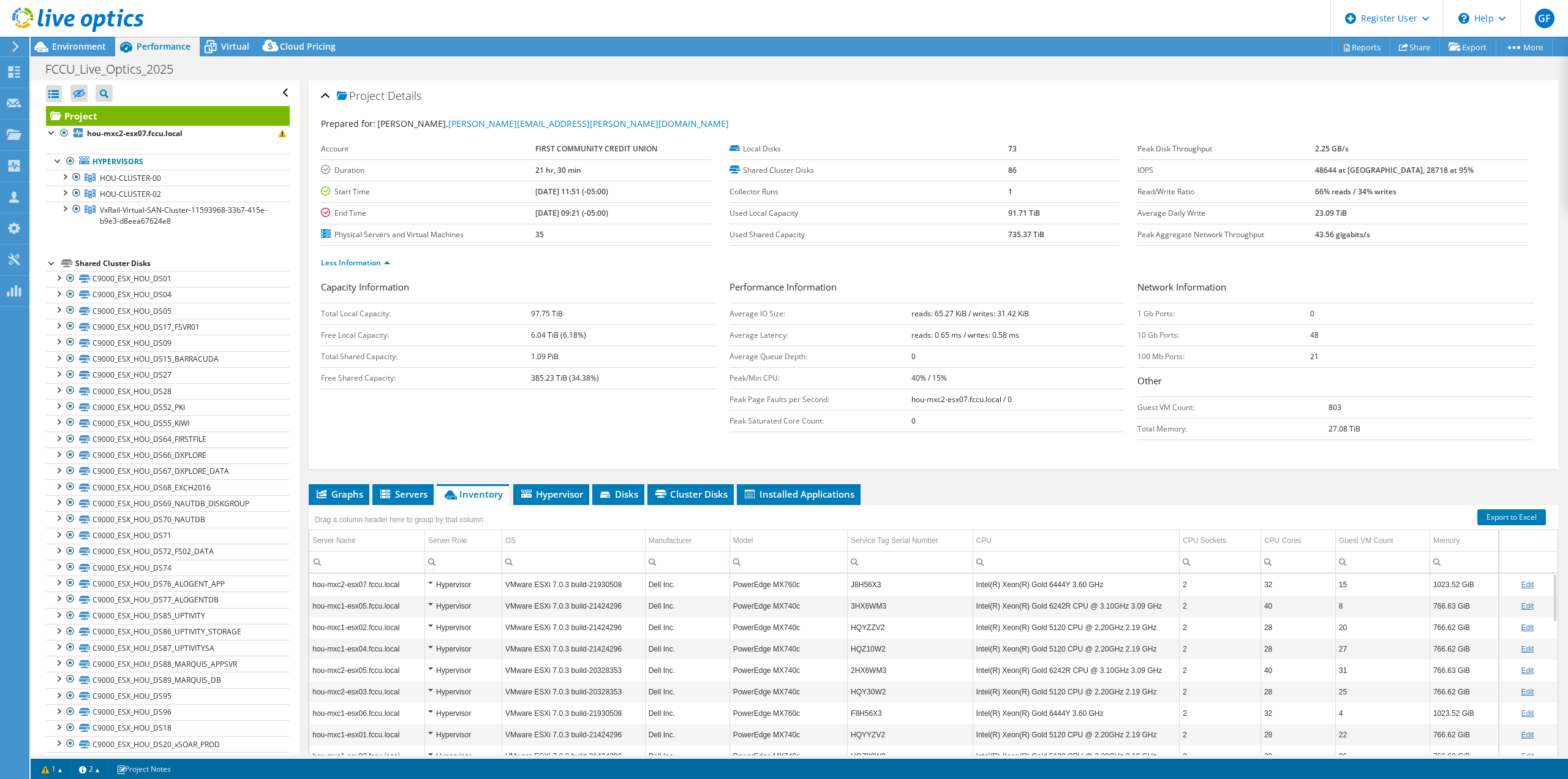
click at [76, 41] on div at bounding box center [72, 21] width 144 height 41
click at [74, 43] on span "Environment" at bounding box center [79, 46] width 54 height 12
